Goal: Task Accomplishment & Management: Manage account settings

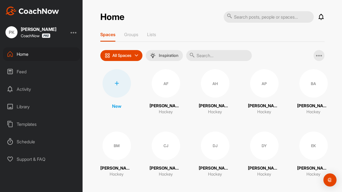
click at [75, 31] on div at bounding box center [74, 32] width 7 height 7
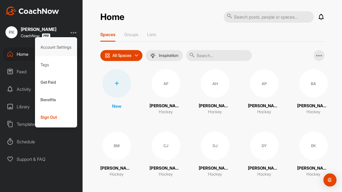
click at [59, 51] on div "Account Settings" at bounding box center [56, 47] width 42 height 17
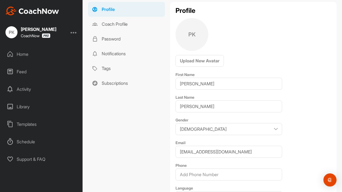
scroll to position [39, 0]
click at [125, 52] on link "Notifications" at bounding box center [126, 52] width 77 height 15
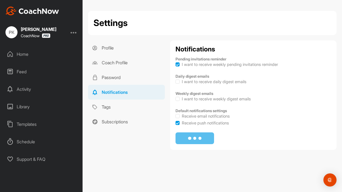
checkbox input "true"
click at [178, 66] on div at bounding box center [177, 64] width 4 height 5
click at [178, 65] on label at bounding box center [177, 64] width 4 height 4
click at [176, 63] on input "I want to receive weekly pending invitations reminder" at bounding box center [175, 62] width 0 height 0
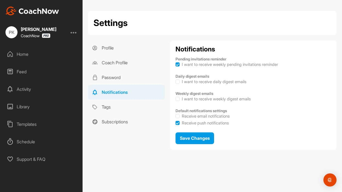
checkbox input "false"
click at [196, 140] on span "Save Changes" at bounding box center [195, 137] width 30 height 5
click at [73, 30] on div at bounding box center [74, 32] width 7 height 7
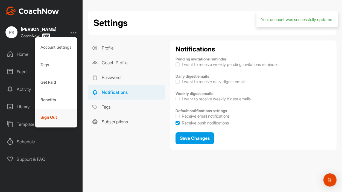
click at [53, 112] on div "Sign Out" at bounding box center [56, 117] width 42 height 17
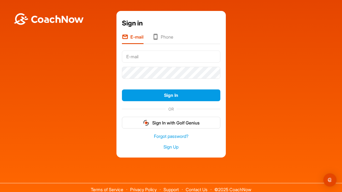
type input "[EMAIL_ADDRESS][DOMAIN_NAME]"
